Goal: Task Accomplishment & Management: Complete application form

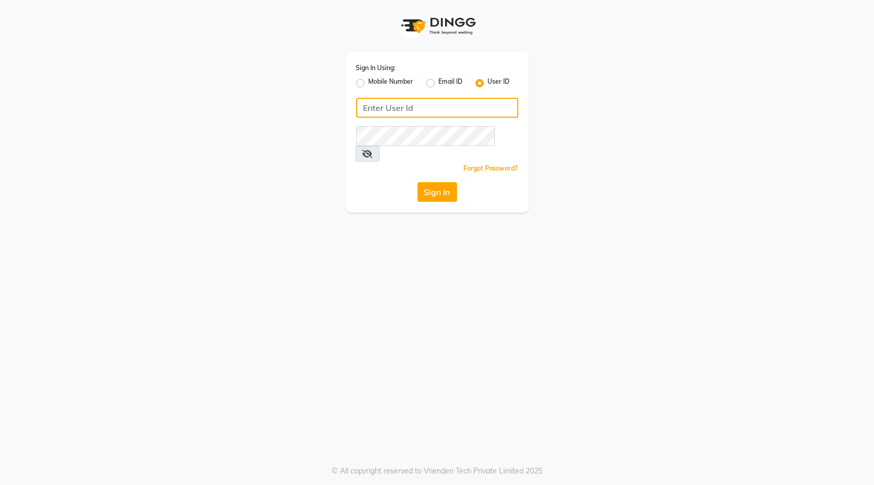
click at [463, 107] on input "Username" at bounding box center [437, 108] width 162 height 20
type input "blackexpress"
click at [445, 182] on button "Sign In" at bounding box center [437, 192] width 40 height 20
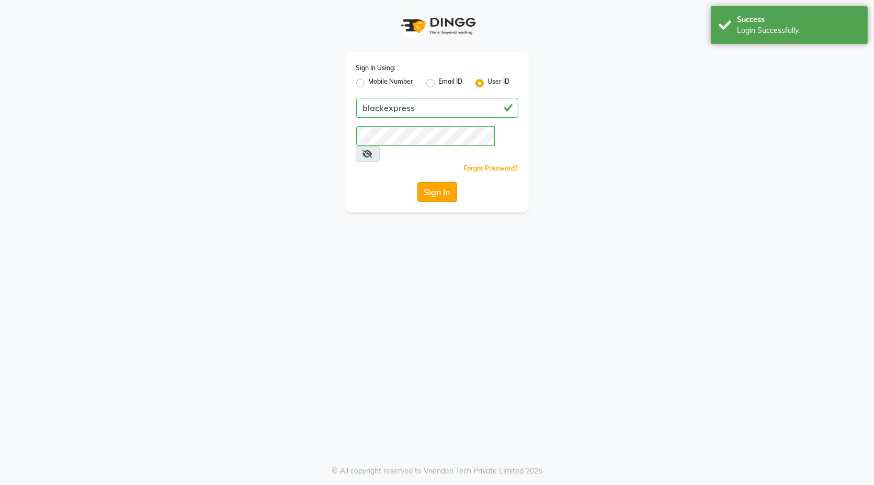
select select "service"
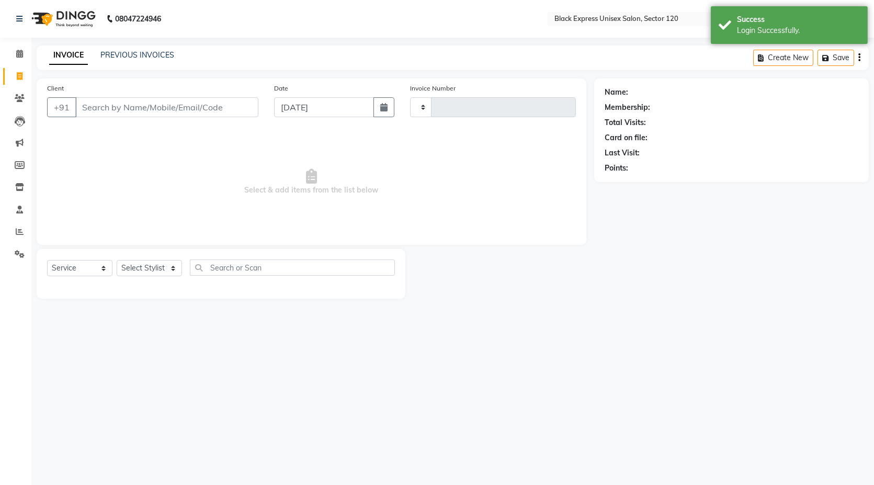
type input "3862"
select select "7082"
click at [143, 112] on input "Client" at bounding box center [166, 107] width 183 height 20
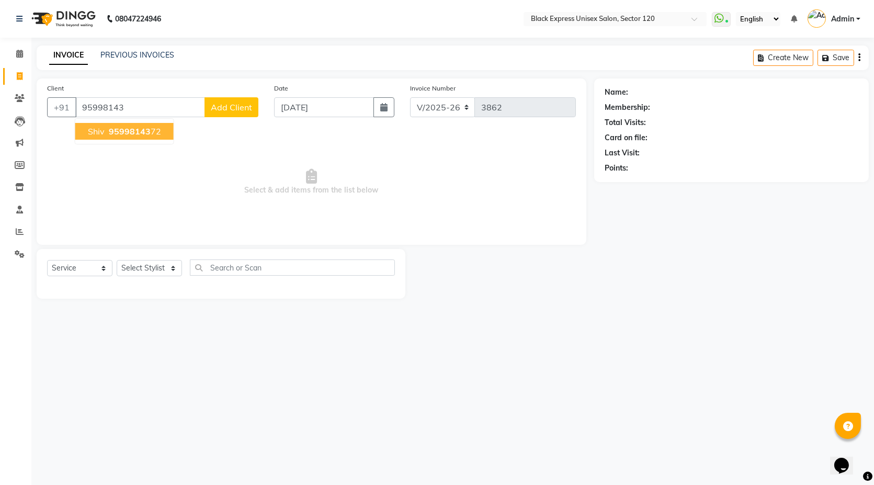
click at [154, 136] on button "Shiv 95998143 72" at bounding box center [124, 131] width 98 height 17
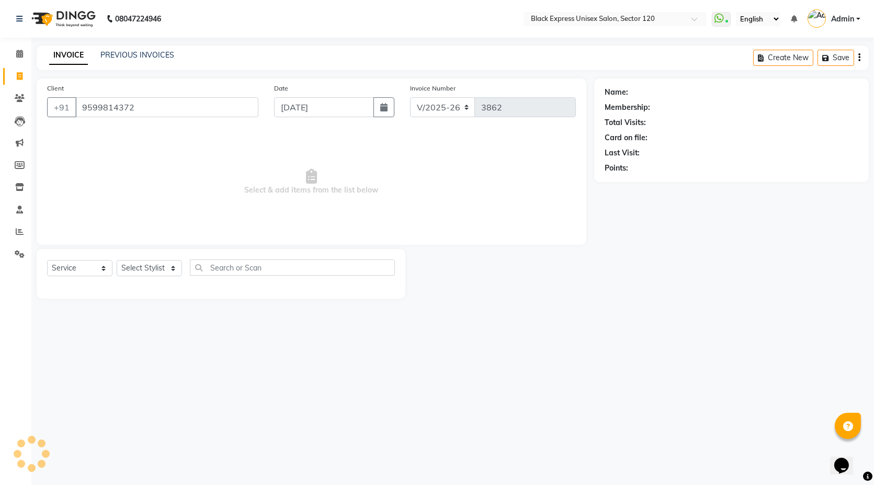
type input "9599814372"
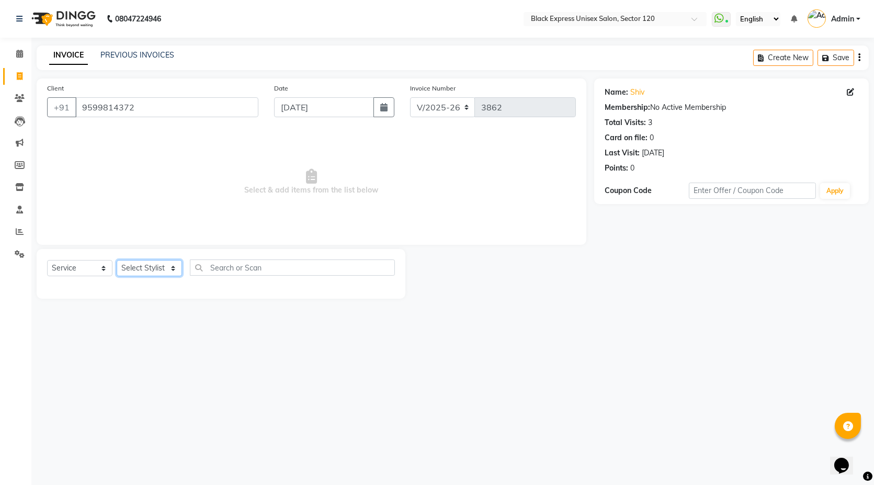
click at [135, 269] on select "Select Stylist [PERSON_NAME] DEEPA FAISAL Manager [PERSON_NAME] [PERSON_NAME]" at bounding box center [149, 268] width 65 height 16
select select "58974"
click at [117, 260] on select "Select Stylist [PERSON_NAME] DEEPA FAISAL Manager [PERSON_NAME] [PERSON_NAME]" at bounding box center [149, 268] width 65 height 16
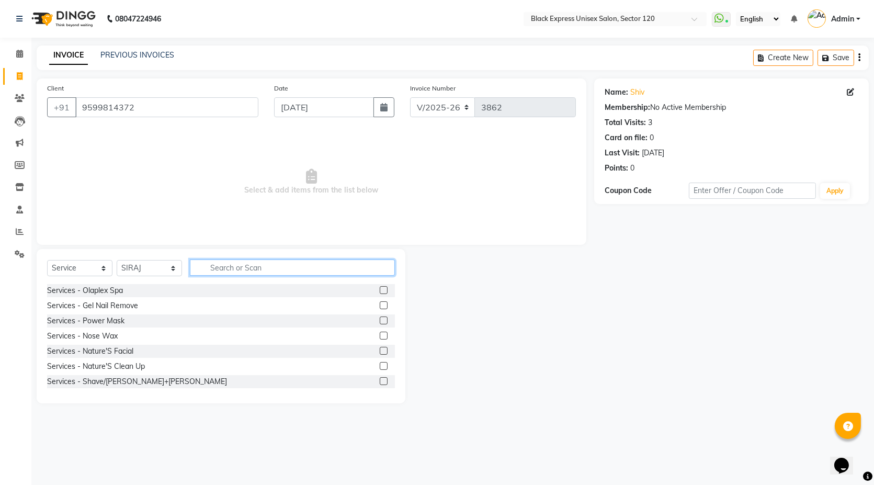
click at [218, 268] on input "text" at bounding box center [292, 267] width 205 height 16
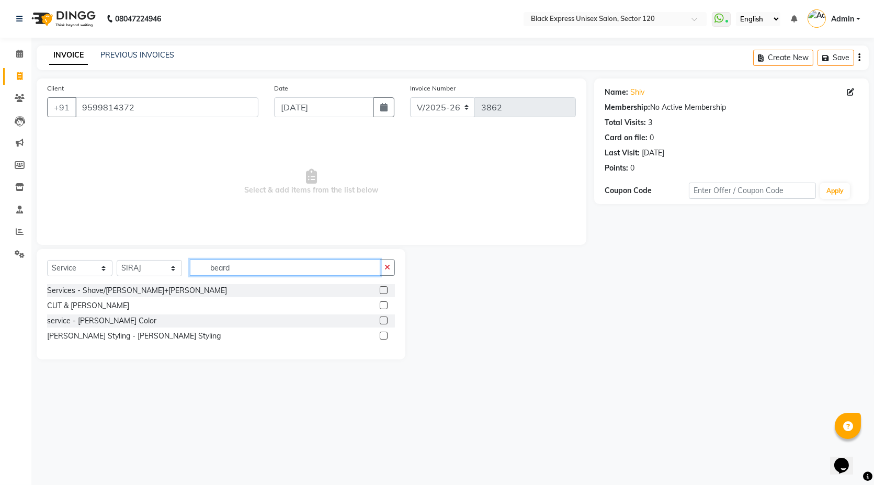
type input "beard"
click at [382, 334] on label at bounding box center [384, 336] width 8 height 8
click at [382, 334] on input "checkbox" at bounding box center [383, 336] width 7 height 7
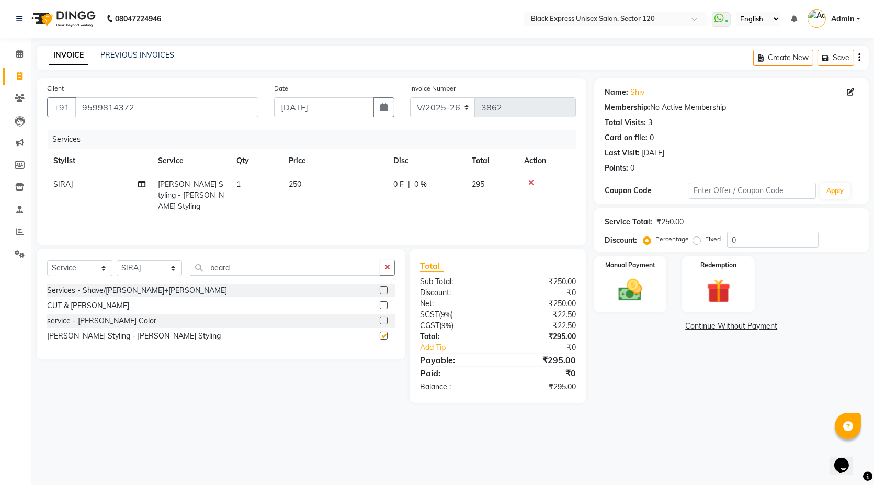
checkbox input "false"
click at [641, 290] on img at bounding box center [630, 290] width 40 height 29
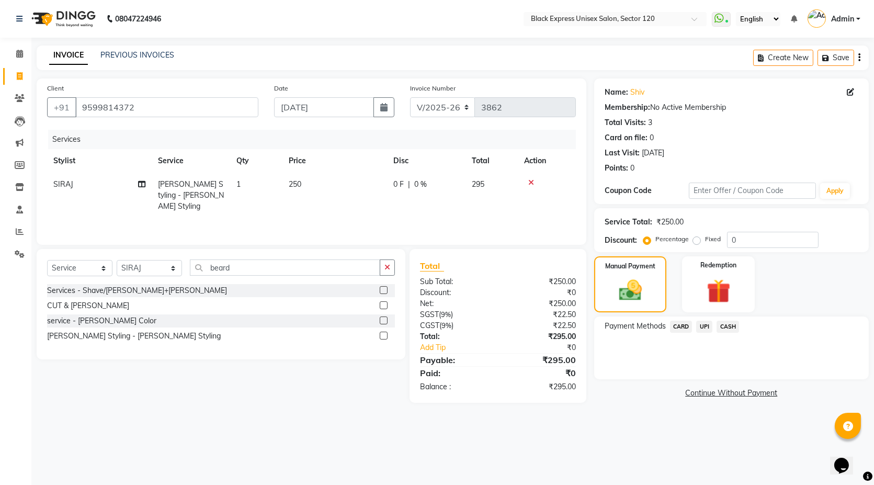
click at [701, 325] on span "UPI" at bounding box center [704, 327] width 16 height 12
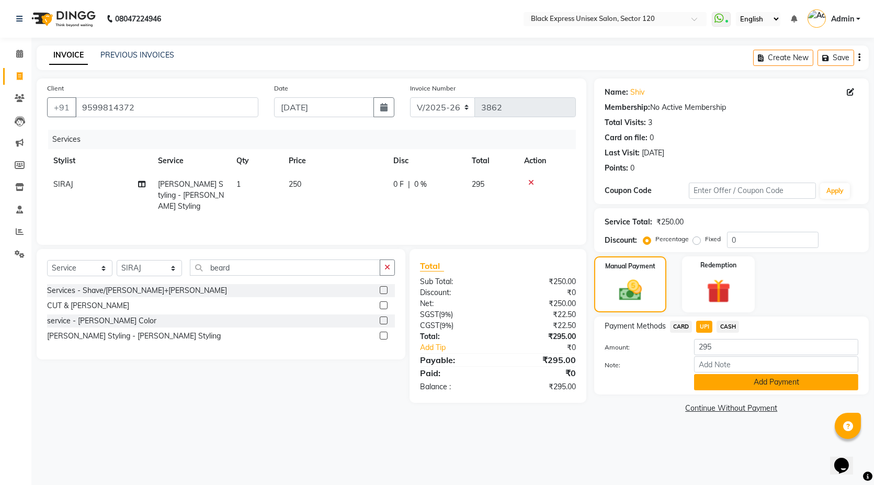
click at [719, 387] on button "Add Payment" at bounding box center [776, 382] width 164 height 16
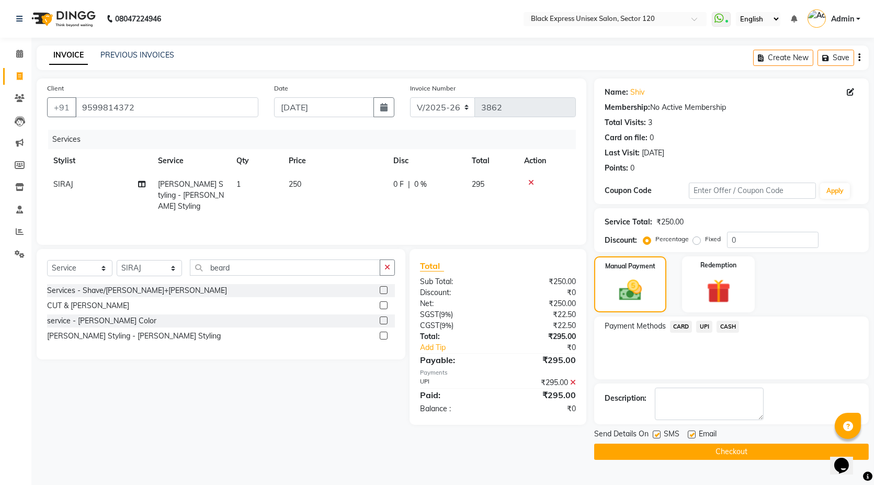
click at [707, 449] on button "Checkout" at bounding box center [731, 452] width 275 height 16
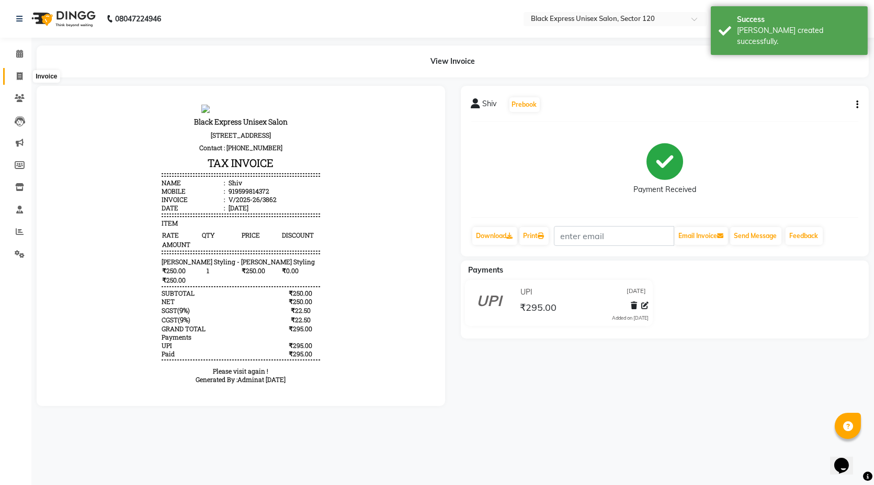
click at [20, 73] on icon at bounding box center [20, 76] width 6 height 8
select select "service"
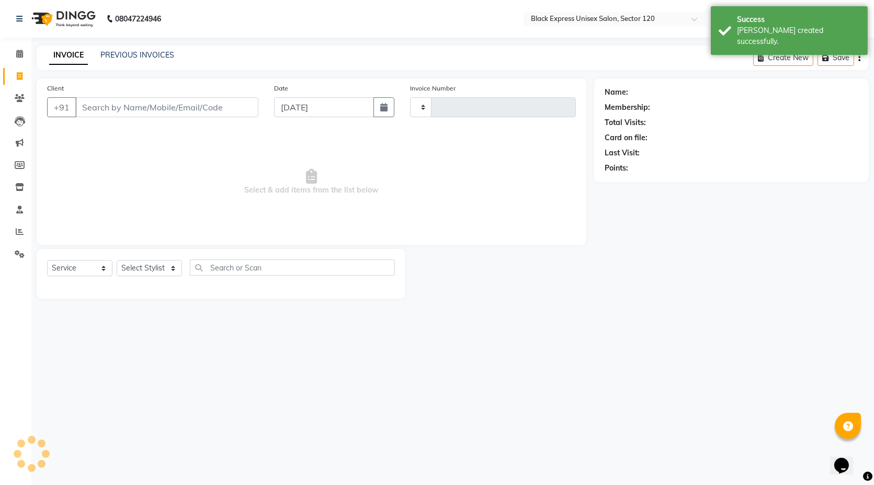
type input "3863"
select select "7082"
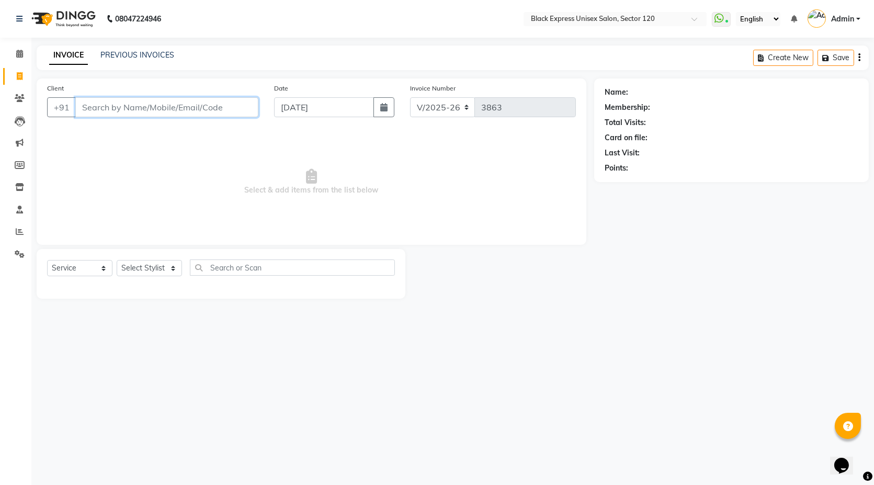
click at [142, 100] on input "Client" at bounding box center [166, 107] width 183 height 20
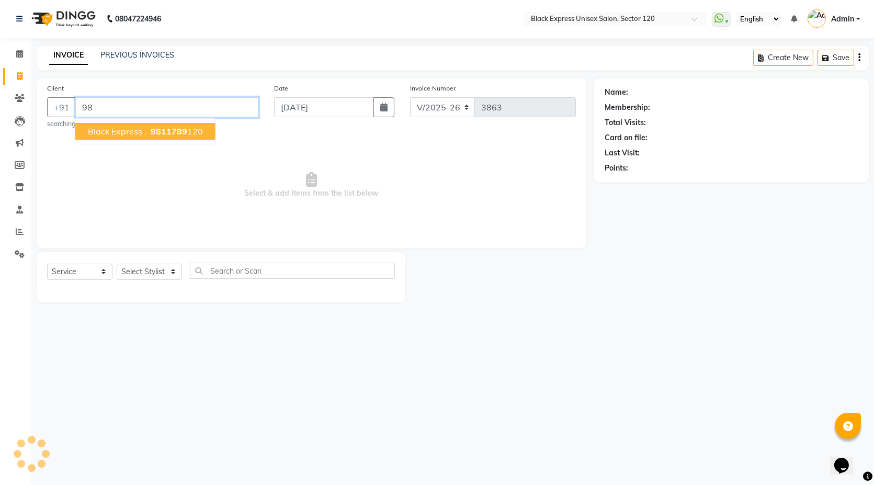
type input "9"
type input "8"
click at [160, 128] on span "995895500" at bounding box center [183, 131] width 47 height 10
type input "9958955008"
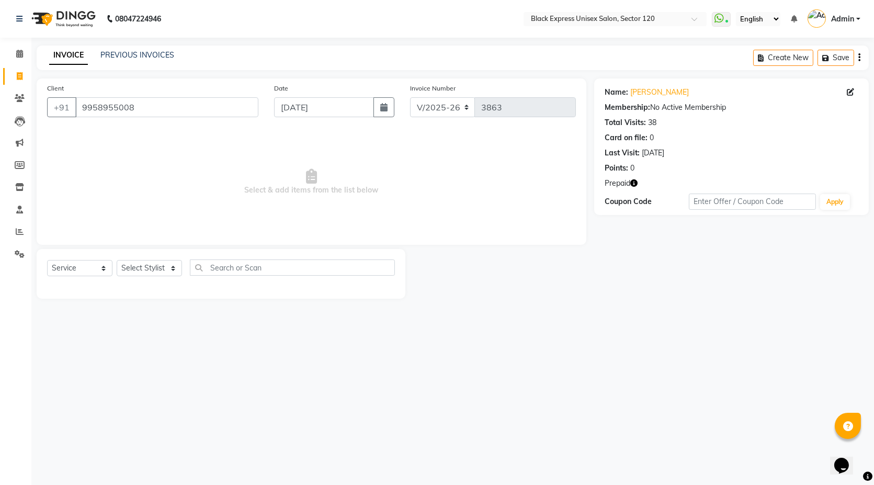
click at [634, 184] on icon "button" at bounding box center [633, 182] width 7 height 7
click at [550, 278] on div at bounding box center [499, 274] width 188 height 50
click at [167, 269] on select "Select Stylist [PERSON_NAME] DEEPA FAISAL Manager [PERSON_NAME] [PERSON_NAME]" at bounding box center [149, 268] width 65 height 16
select select "58978"
click at [117, 260] on select "Select Stylist [PERSON_NAME] DEEPA FAISAL Manager [PERSON_NAME] [PERSON_NAME]" at bounding box center [149, 268] width 65 height 16
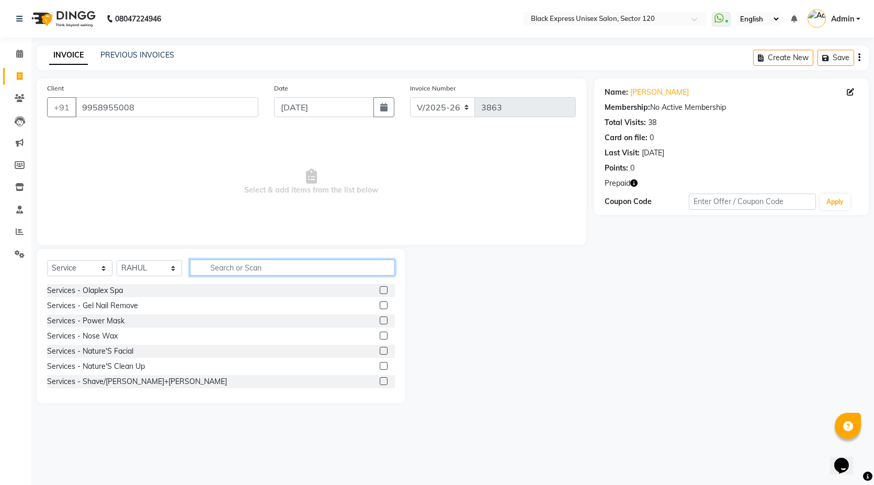
click at [267, 268] on input "text" at bounding box center [292, 267] width 205 height 16
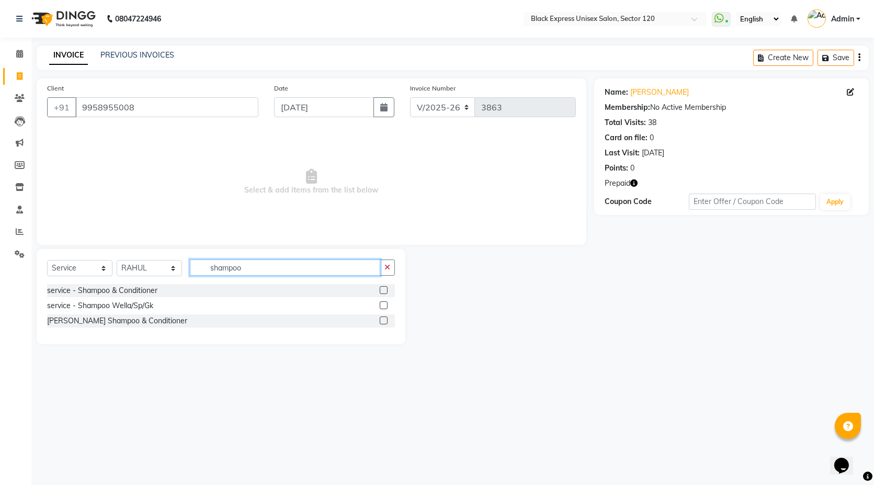
type input "shampoo"
click at [384, 322] on label at bounding box center [384, 320] width 8 height 8
click at [384, 322] on input "checkbox" at bounding box center [383, 321] width 7 height 7
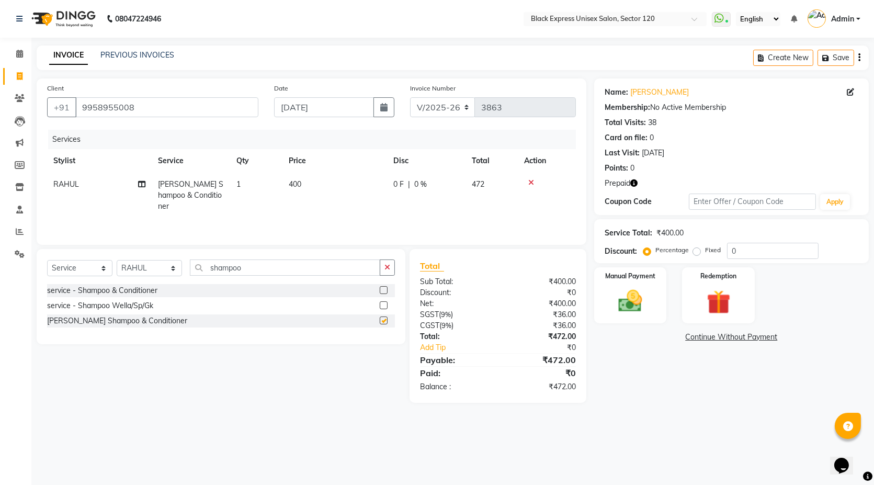
checkbox input "false"
click at [170, 272] on select "Select Stylist [PERSON_NAME] DEEPA FAISAL Manager [PERSON_NAME] [PERSON_NAME]" at bounding box center [149, 268] width 65 height 16
select select "61297"
click at [117, 260] on select "Select Stylist [PERSON_NAME] DEEPA FAISAL Manager [PERSON_NAME] [PERSON_NAME]" at bounding box center [149, 268] width 65 height 16
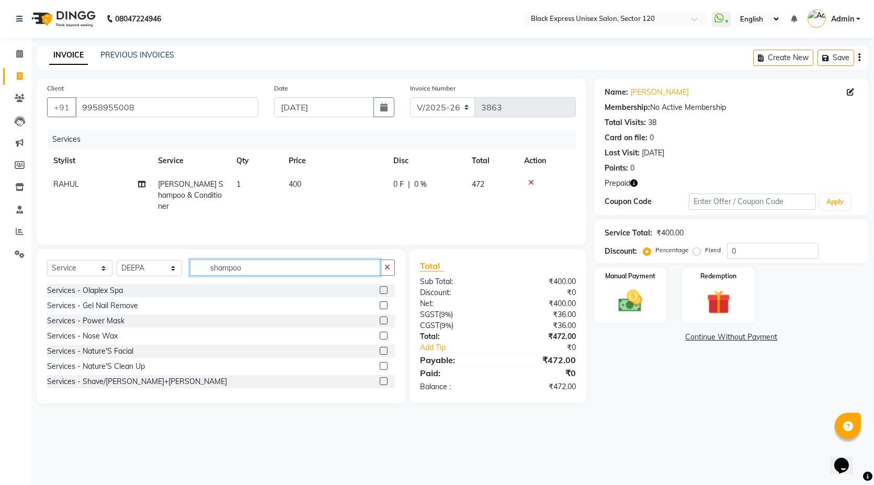
click at [267, 261] on input "shampoo" at bounding box center [285, 267] width 190 height 16
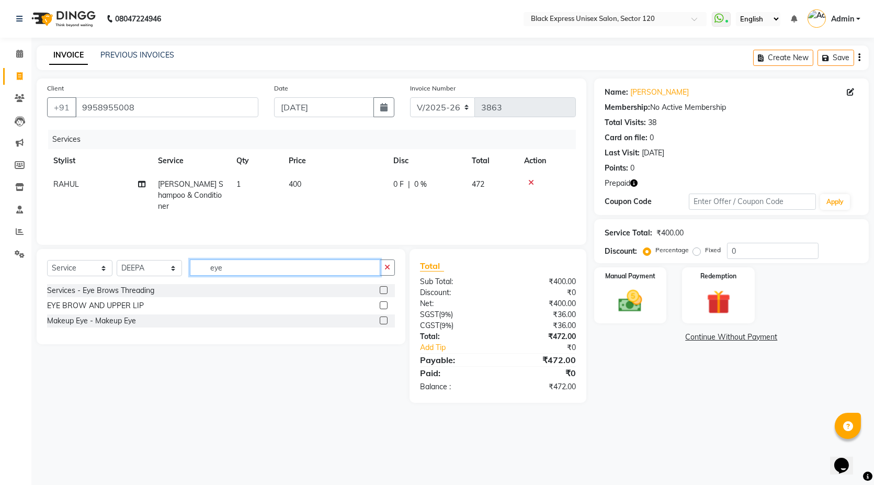
type input "eye"
click at [383, 289] on label at bounding box center [384, 290] width 8 height 8
click at [383, 289] on input "checkbox" at bounding box center [383, 290] width 7 height 7
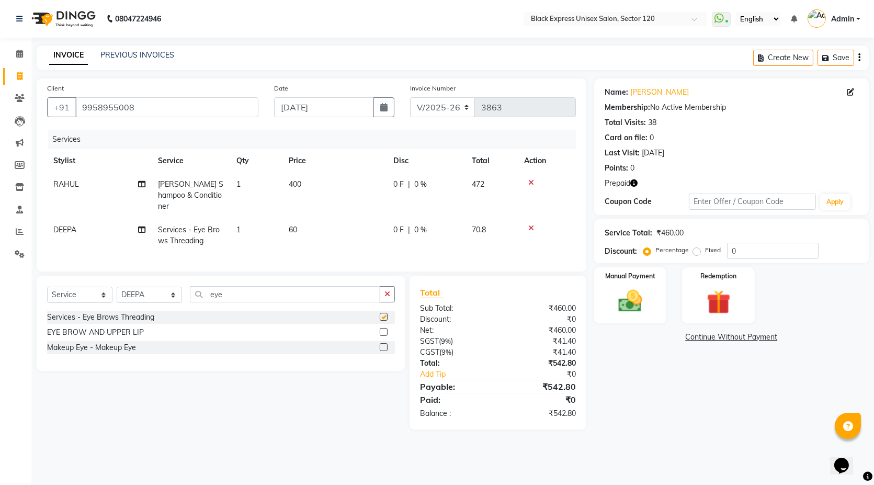
checkbox input "false"
click at [712, 303] on img at bounding box center [718, 302] width 40 height 31
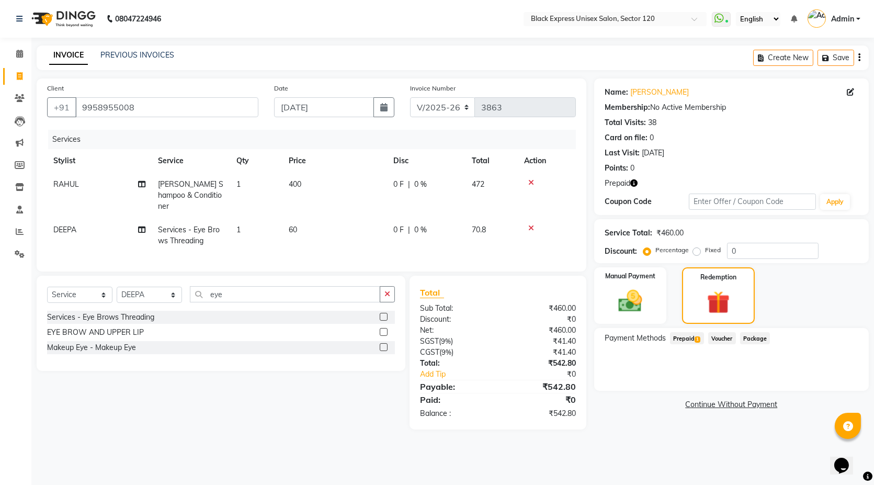
click at [683, 340] on span "Prepaid 1" at bounding box center [687, 338] width 34 height 12
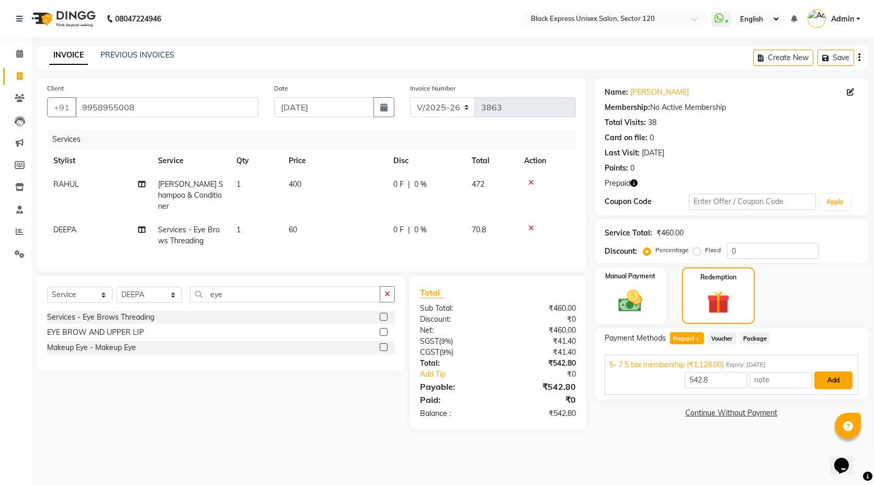
click at [833, 381] on button "Add" at bounding box center [833, 380] width 38 height 18
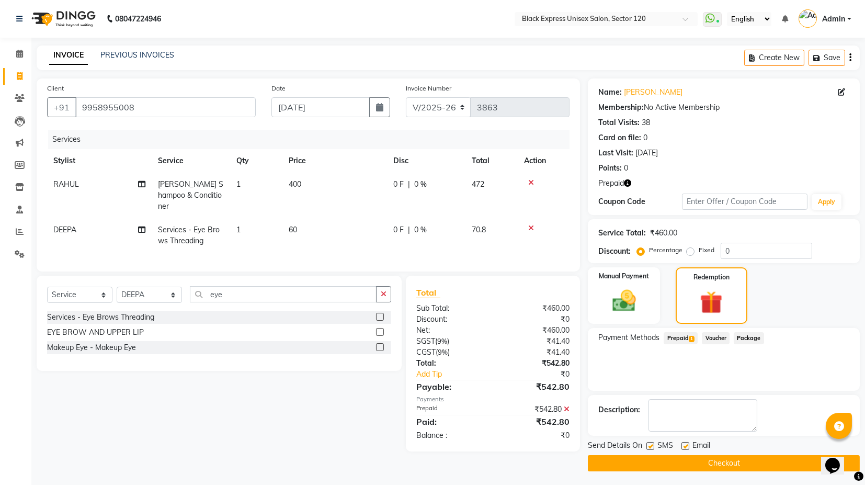
scroll to position [1, 0]
click at [697, 457] on button "Checkout" at bounding box center [724, 463] width 272 height 16
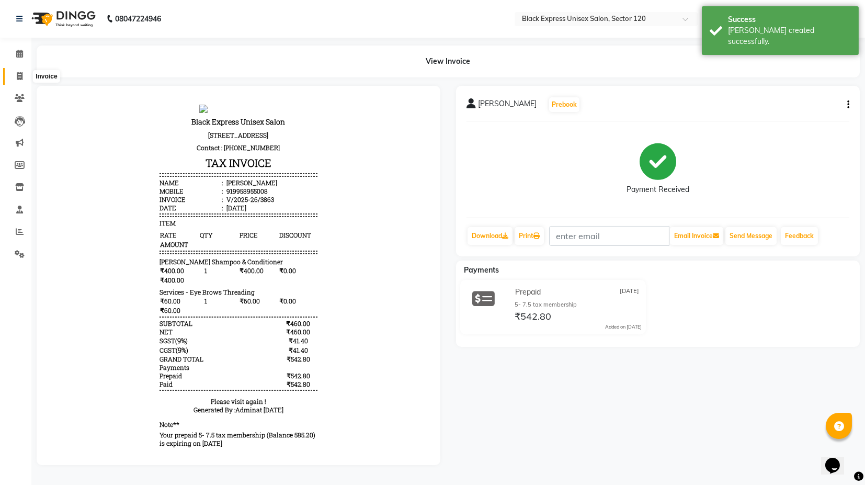
click at [15, 76] on span at bounding box center [19, 77] width 18 height 12
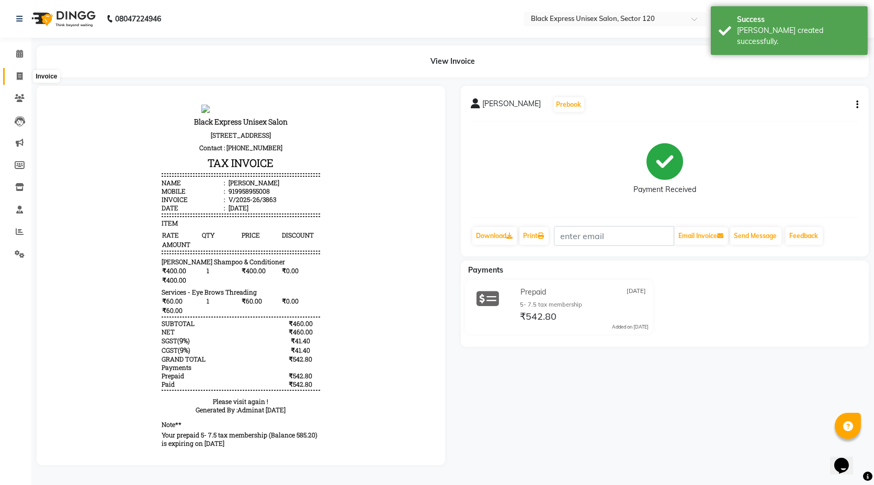
select select "service"
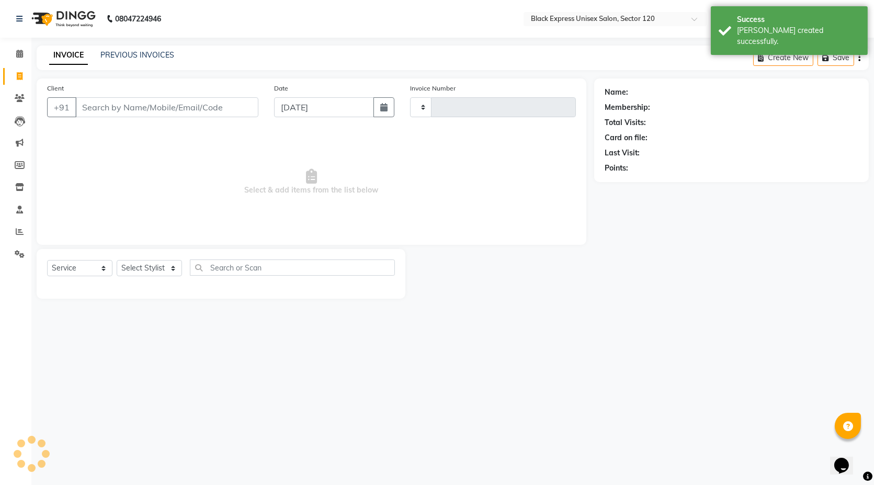
type input "3864"
select select "7082"
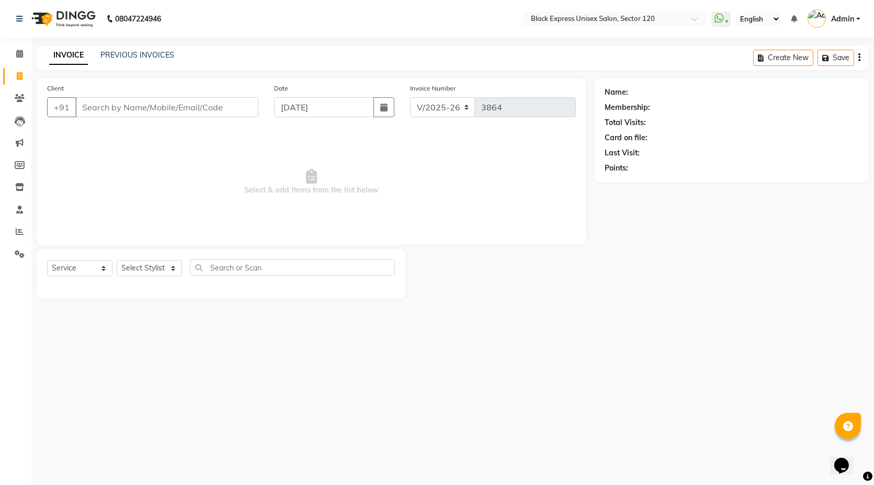
click at [181, 106] on input "Client" at bounding box center [166, 107] width 183 height 20
click at [158, 109] on input "9625336562" at bounding box center [140, 107] width 130 height 20
click at [158, 114] on input "9625336562" at bounding box center [140, 107] width 130 height 20
click at [158, 104] on input "9625336562" at bounding box center [140, 107] width 130 height 20
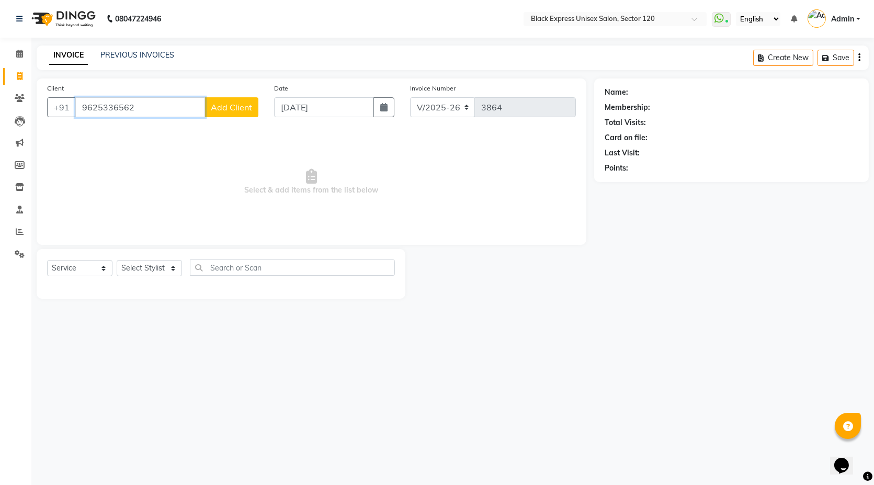
click at [158, 104] on input "9625336562" at bounding box center [140, 107] width 130 height 20
click at [327, 137] on span "Select & add items from the list below" at bounding box center [311, 182] width 529 height 105
click at [168, 104] on input "9625336562" at bounding box center [140, 107] width 130 height 20
type input "9625336562"
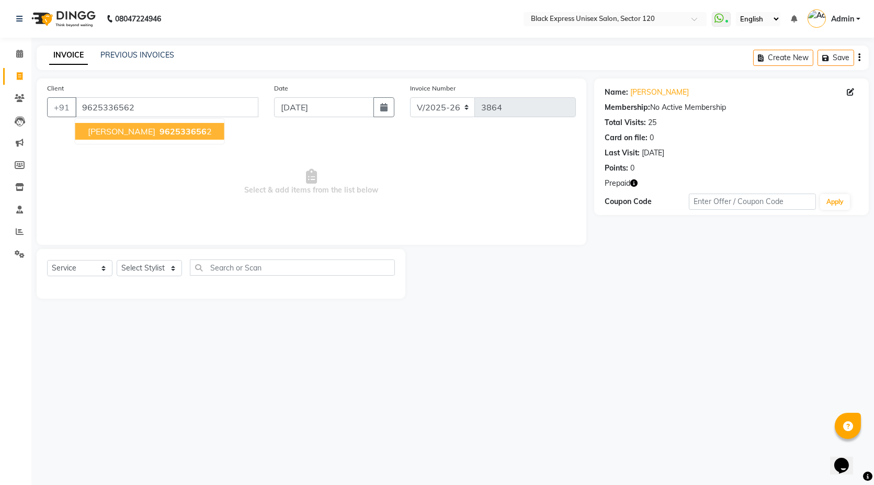
click at [161, 131] on span "962533656" at bounding box center [183, 131] width 47 height 10
click at [632, 182] on icon "button" at bounding box center [633, 182] width 7 height 7
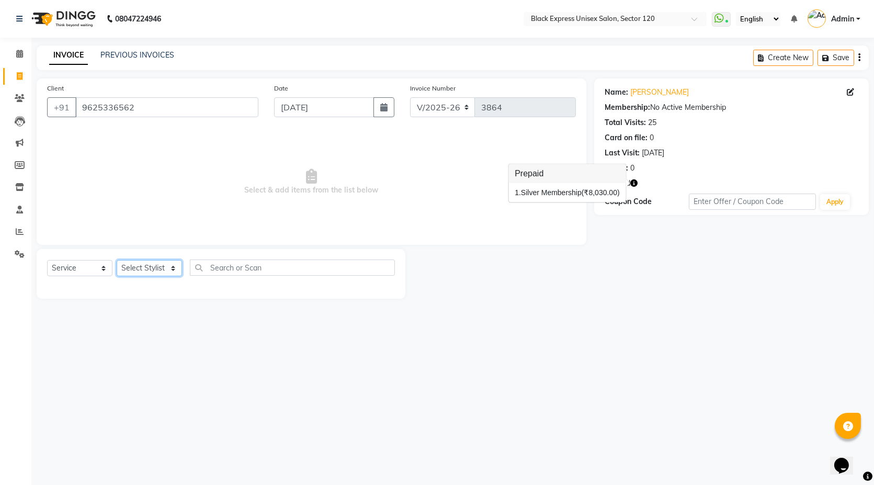
click at [155, 266] on select "Select Stylist [PERSON_NAME] DEEPA FAISAL Manager [PERSON_NAME] [PERSON_NAME]" at bounding box center [149, 268] width 65 height 16
select select "87608"
click at [117, 260] on select "Select Stylist [PERSON_NAME] DEEPA FAISAL Manager [PERSON_NAME] [PERSON_NAME]" at bounding box center [149, 268] width 65 height 16
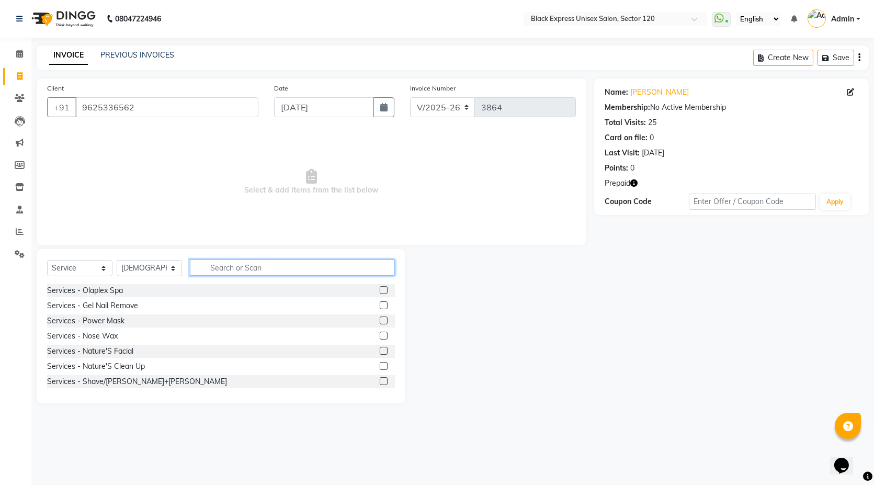
click at [239, 262] on input "text" at bounding box center [292, 267] width 205 height 16
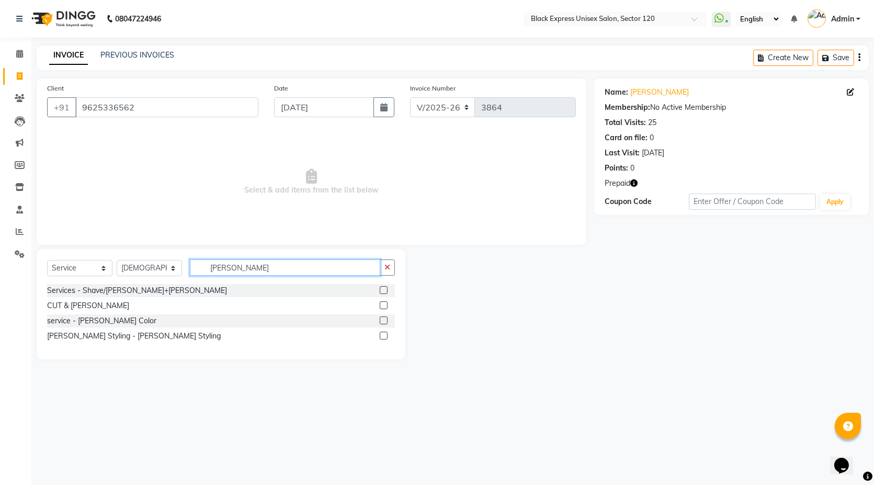
type input "[PERSON_NAME]"
click at [381, 335] on label at bounding box center [384, 336] width 8 height 8
click at [381, 335] on input "checkbox" at bounding box center [383, 336] width 7 height 7
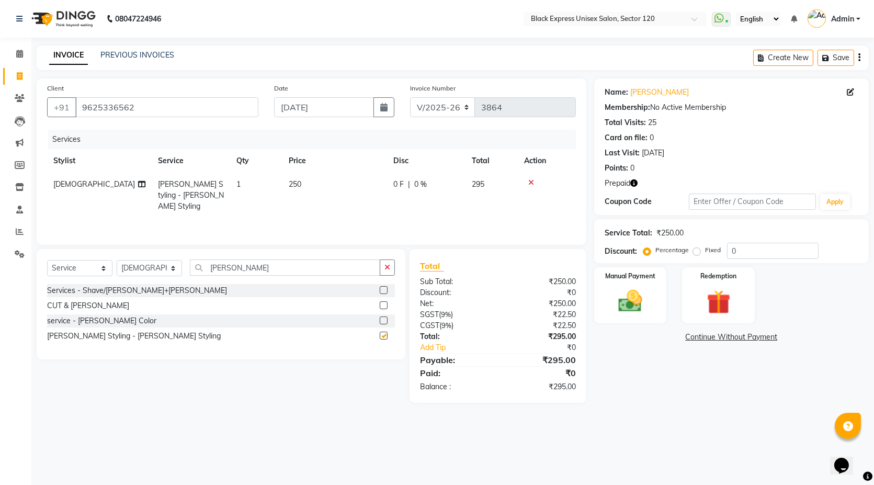
checkbox input "false"
click at [263, 268] on input "[PERSON_NAME]" at bounding box center [285, 267] width 190 height 16
click at [382, 320] on label at bounding box center [384, 320] width 8 height 8
click at [382, 320] on input "checkbox" at bounding box center [383, 321] width 7 height 7
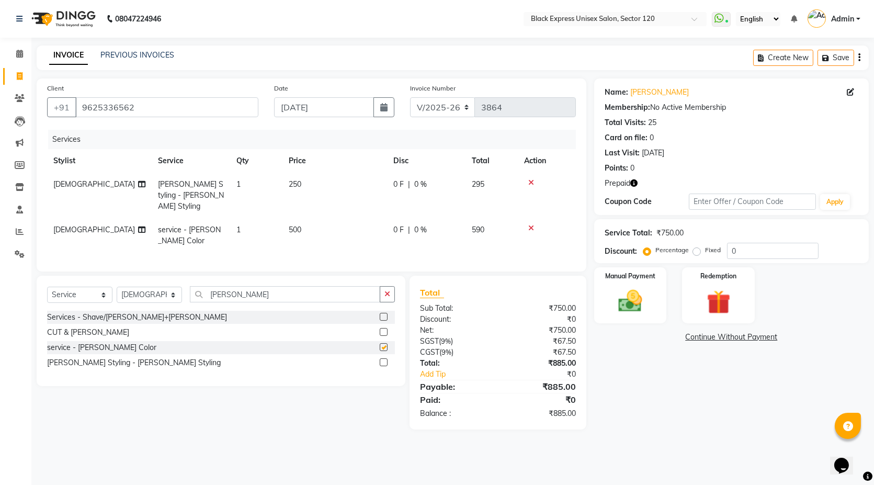
checkbox input "false"
click at [721, 278] on label "Redemption" at bounding box center [719, 275] width 38 height 10
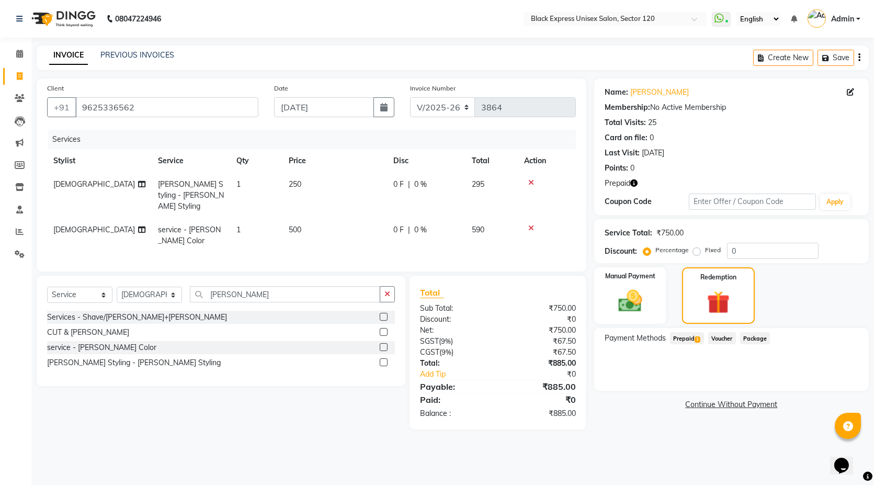
click at [685, 341] on span "Prepaid 1" at bounding box center [687, 338] width 34 height 12
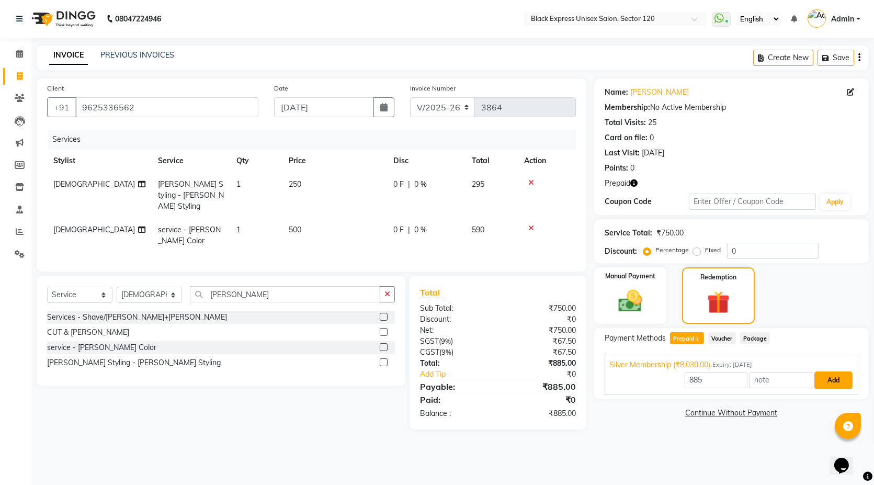
click at [831, 383] on button "Add" at bounding box center [833, 380] width 38 height 18
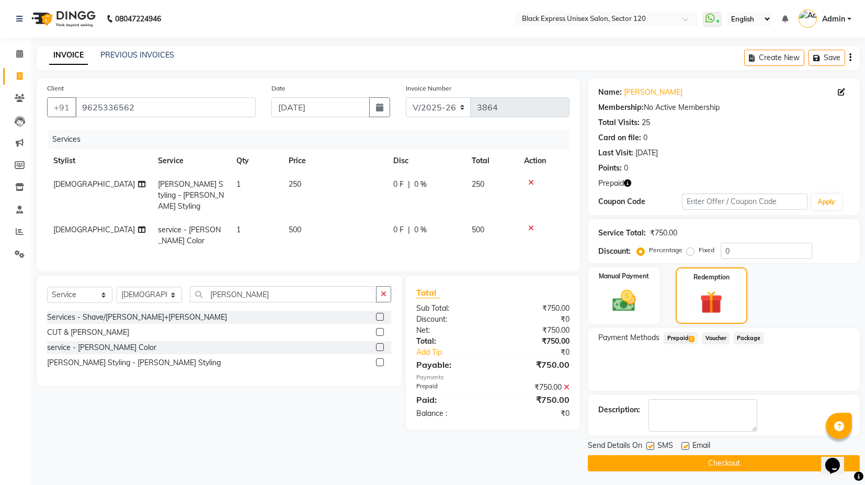
scroll to position [1, 0]
click at [681, 460] on button "Checkout" at bounding box center [724, 463] width 272 height 16
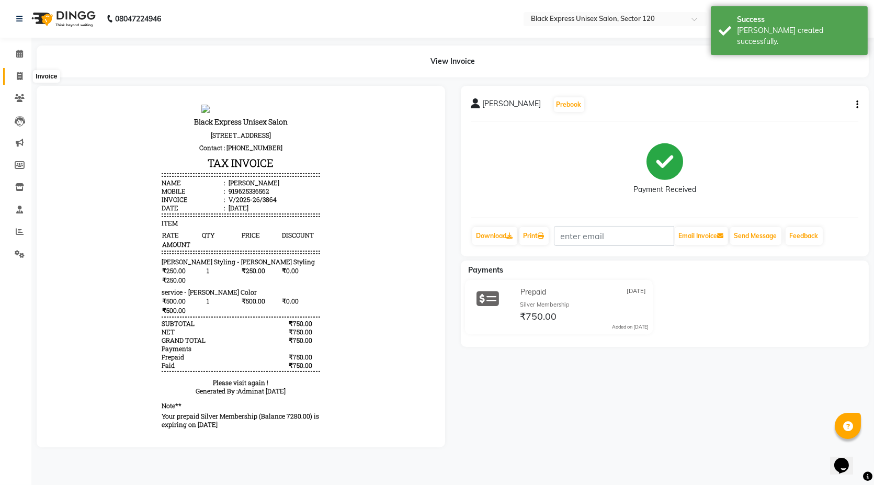
click at [17, 77] on icon at bounding box center [20, 76] width 6 height 8
select select "7082"
select select "service"
